Goal: Task Accomplishment & Management: Use online tool/utility

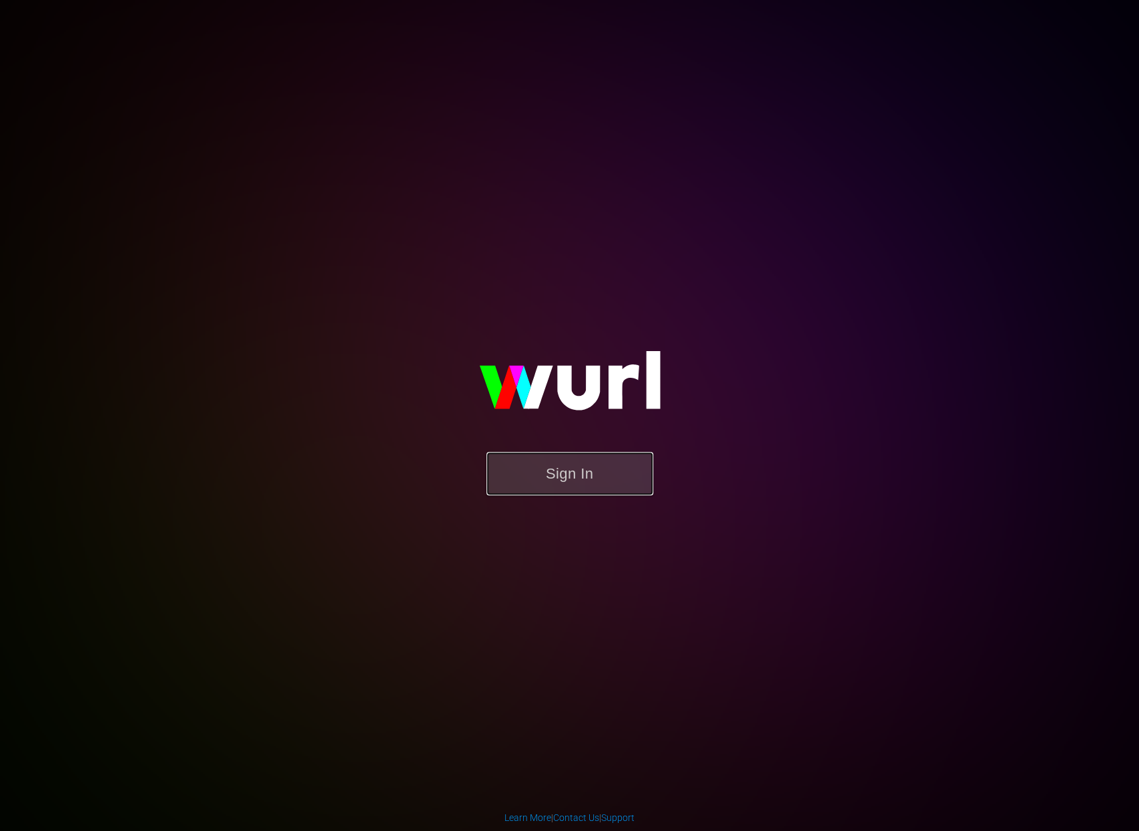
click at [530, 473] on button "Sign In" at bounding box center [569, 473] width 167 height 43
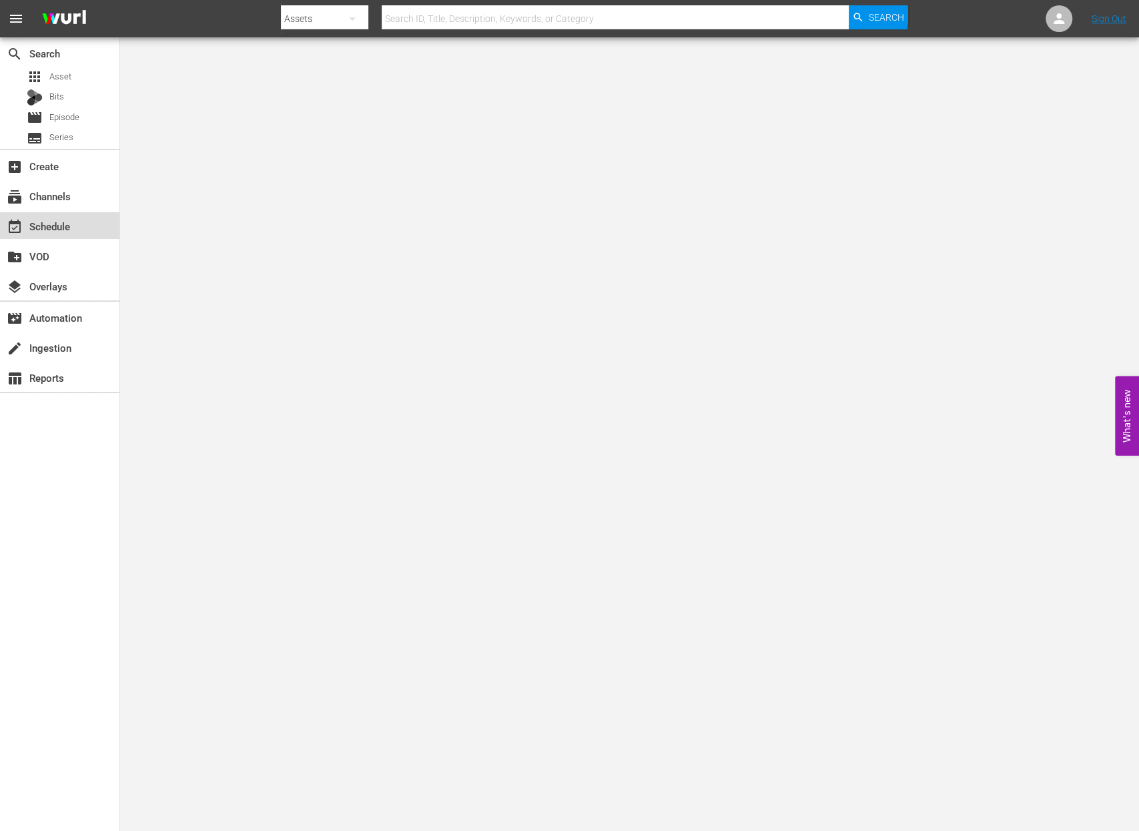
click at [81, 225] on div "event_available Schedule" at bounding box center [59, 225] width 119 height 27
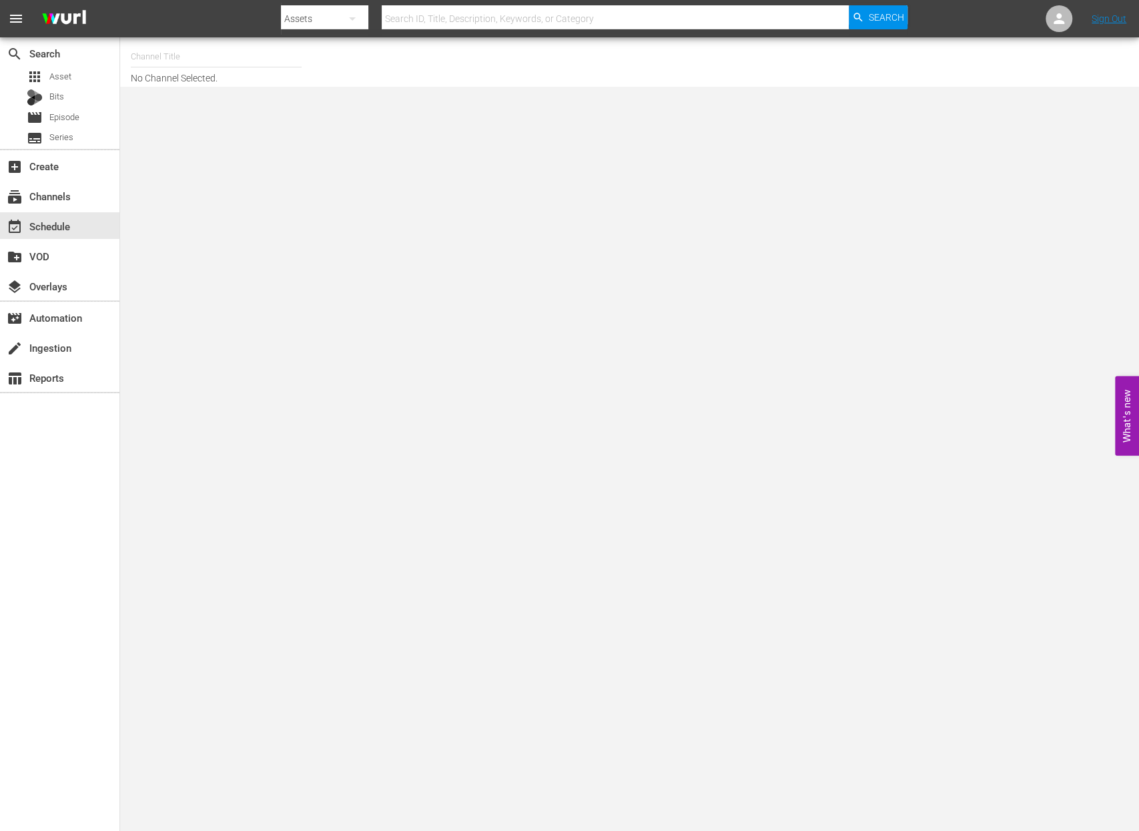
click at [131, 61] on input "text" at bounding box center [216, 57] width 171 height 32
click at [217, 57] on input "new kfood" at bounding box center [216, 57] width 171 height 32
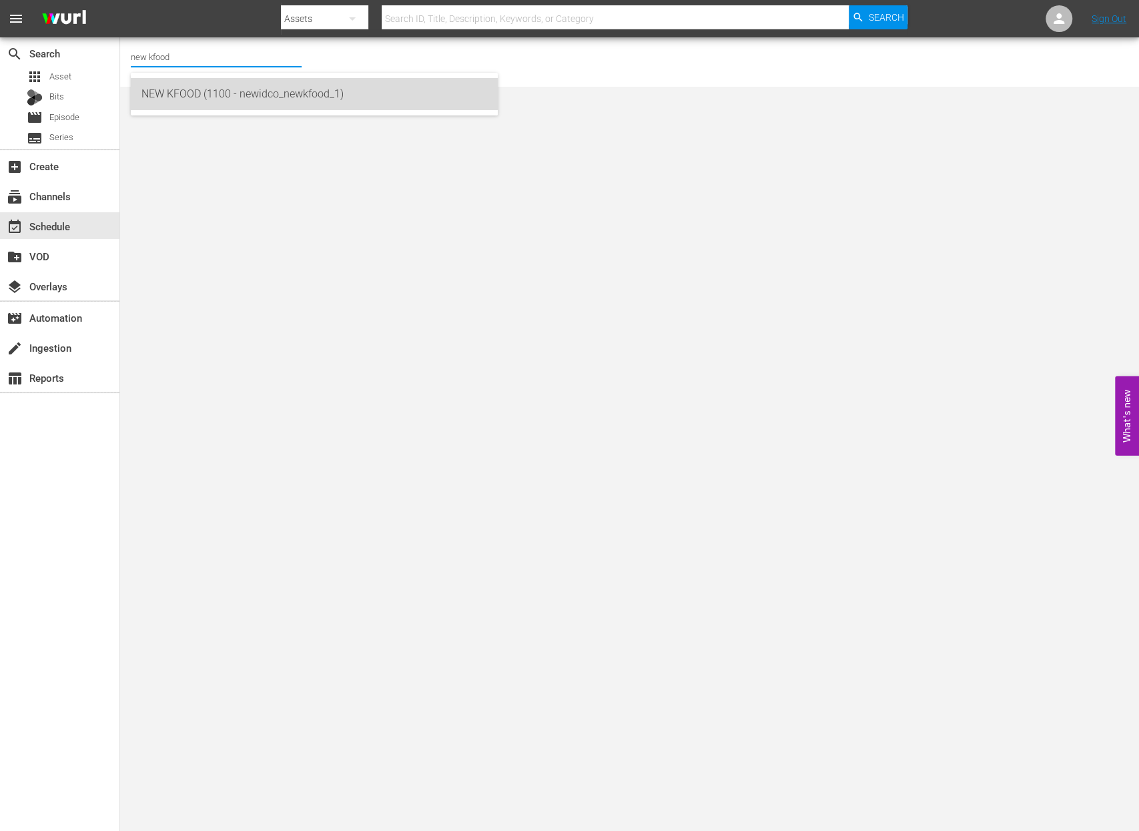
click at [238, 89] on div "NEW KFOOD (1100 - newidco_newkfood_1)" at bounding box center [314, 94] width 346 height 32
type input "NEW KFOOD (1100 - newidco_newkfood_1)"
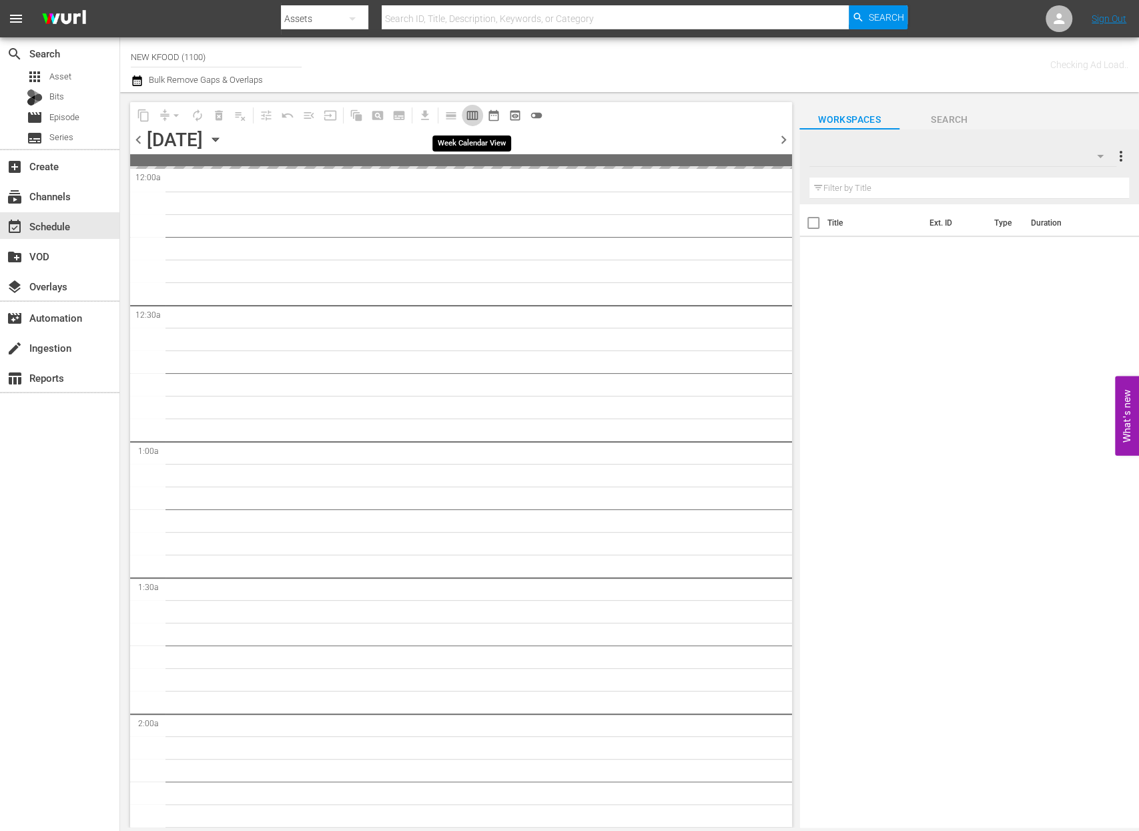
click at [474, 111] on span "calendar_view_week_outlined" at bounding box center [472, 115] width 13 height 13
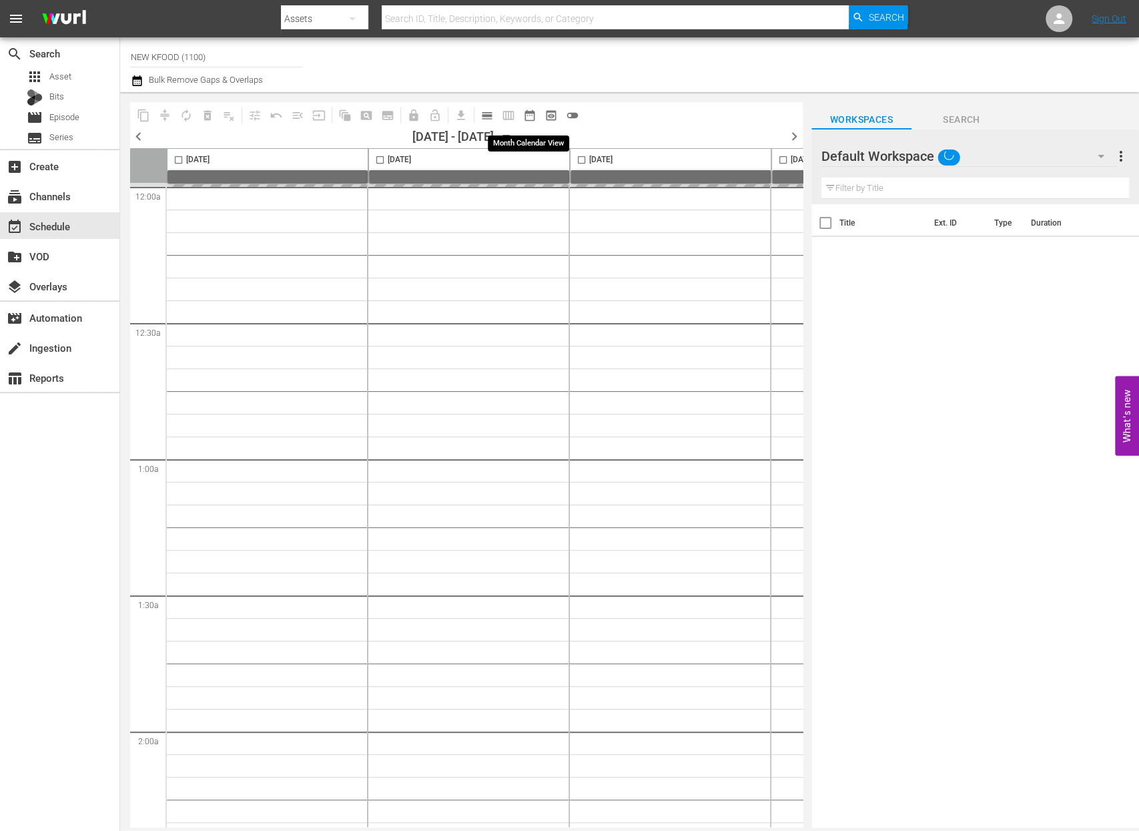
click at [529, 115] on span "date_range_outlined" at bounding box center [529, 115] width 13 height 13
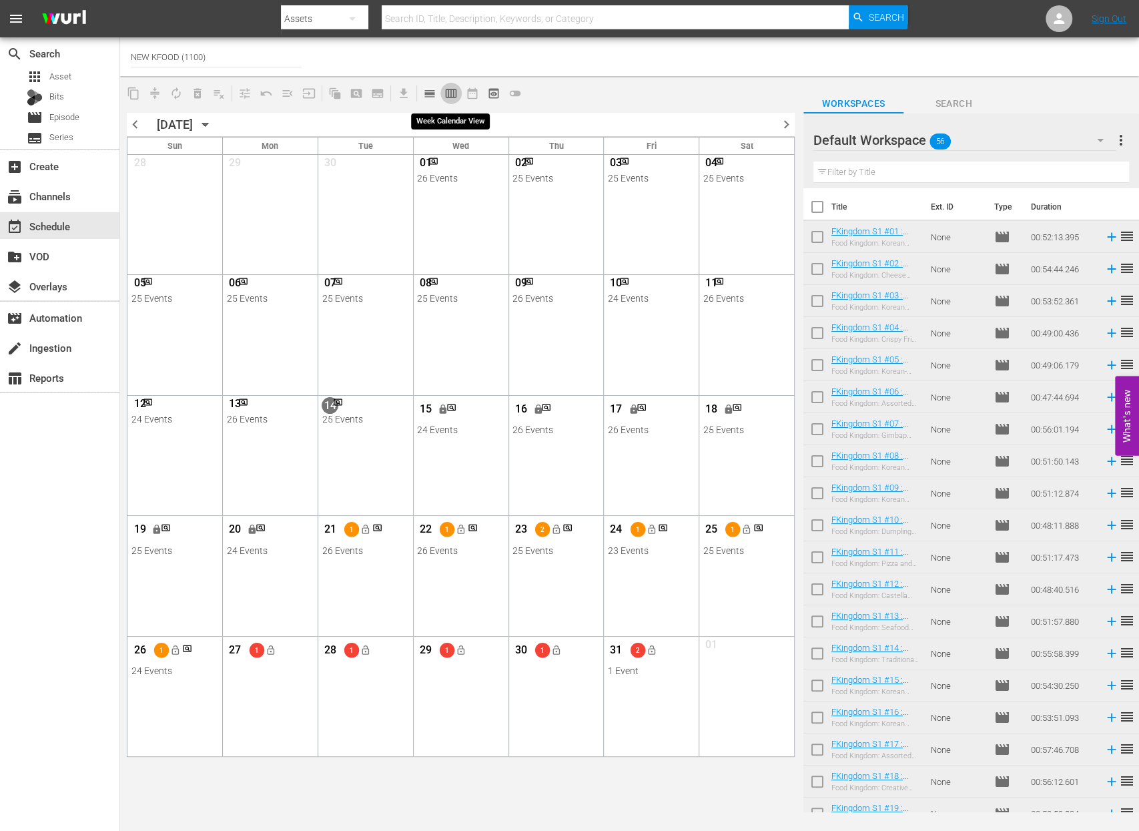
click at [449, 94] on span "calendar_view_week_outlined" at bounding box center [450, 93] width 13 height 13
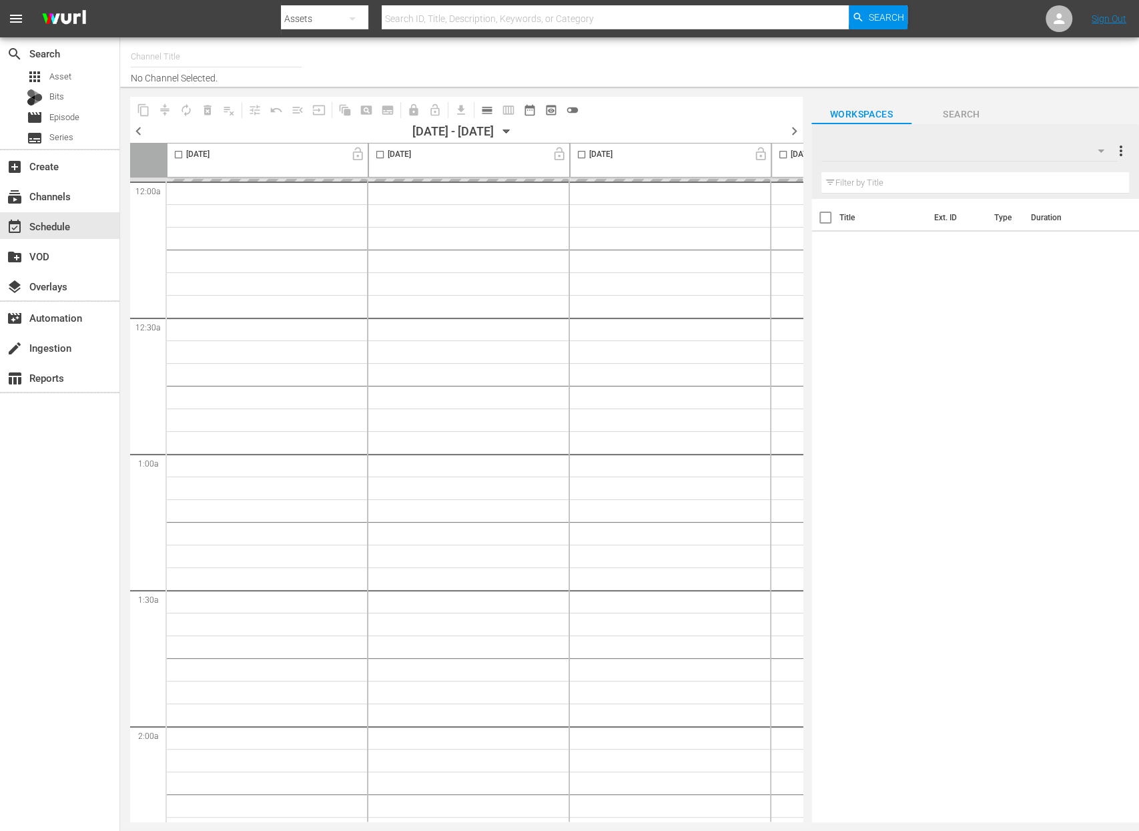
type input "NEW KFOOD (1100)"
